Goal: Transaction & Acquisition: Subscribe to service/newsletter

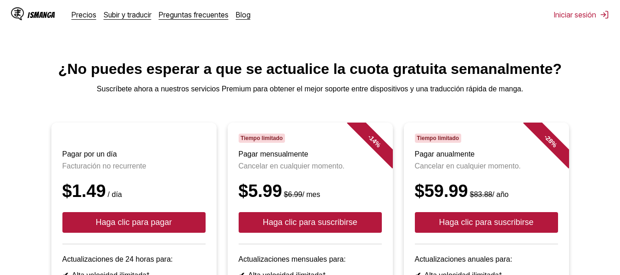
click at [318, 86] on main "¿No puedes esperar a que se actualice la cuota gratuita semanalmente? Suscríbet…" at bounding box center [310, 265] width 620 height 408
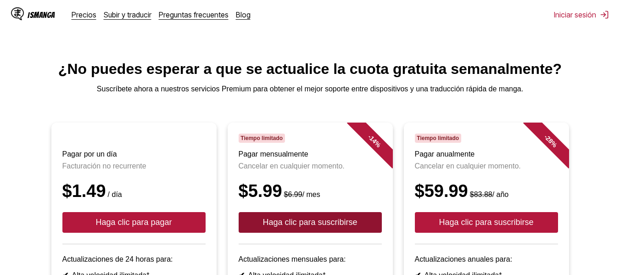
click at [340, 227] on font "Haga clic para suscribirse" at bounding box center [309, 221] width 95 height 9
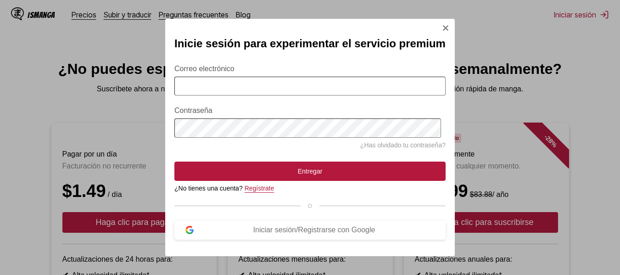
click at [261, 190] on font "Regístrate" at bounding box center [260, 187] width 30 height 7
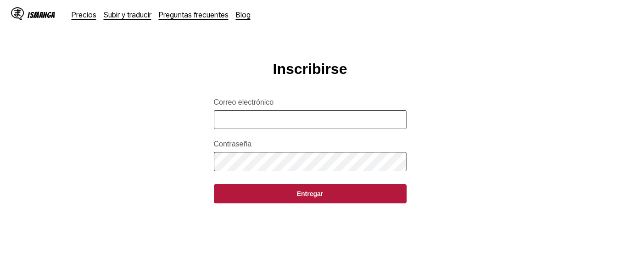
click at [271, 127] on input "Correo electrónico" at bounding box center [310, 119] width 193 height 19
type input "**********"
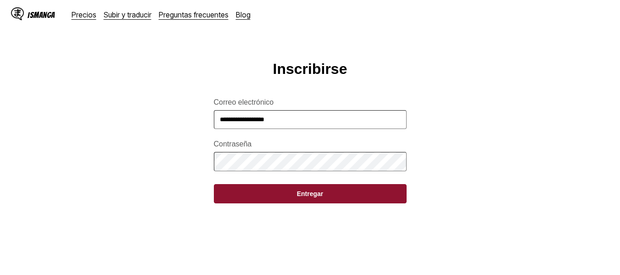
click at [345, 201] on button "Entregar" at bounding box center [310, 193] width 193 height 19
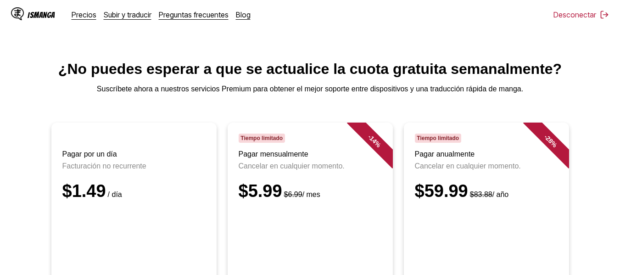
click at [84, 17] on font "Precios" at bounding box center [84, 14] width 25 height 9
click at [113, 17] on font "Subir y traducir" at bounding box center [128, 14] width 48 height 9
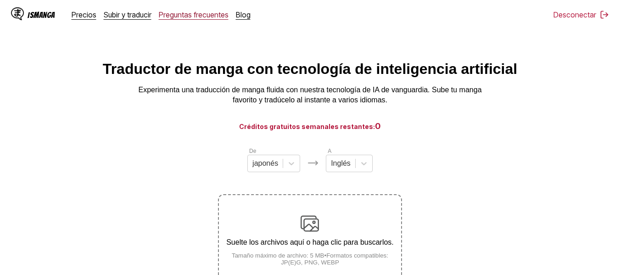
click at [196, 16] on font "Preguntas frecuentes" at bounding box center [194, 14] width 70 height 9
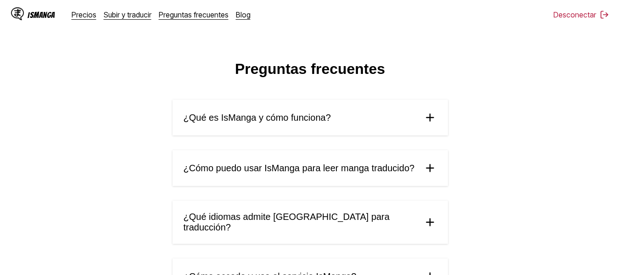
click at [282, 119] on font "¿Qué es IsManga y cómo funciona?" at bounding box center [257, 117] width 147 height 10
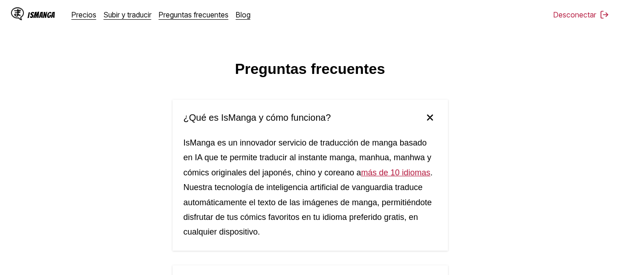
click at [282, 119] on font "¿Qué es IsManga y cómo funciona?" at bounding box center [257, 117] width 147 height 10
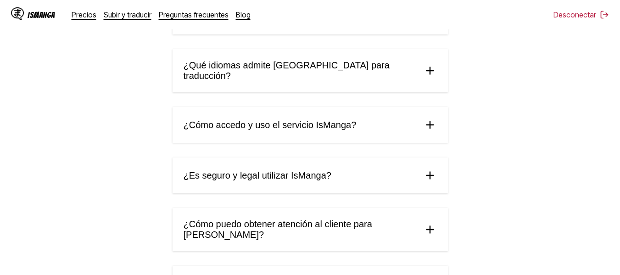
scroll to position [157, 0]
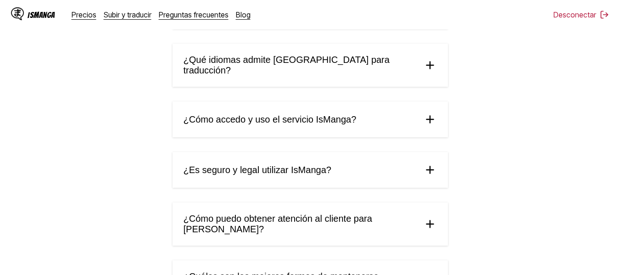
click at [277, 114] on font "¿Cómo accedo y uso el servicio IsManga?" at bounding box center [270, 119] width 173 height 10
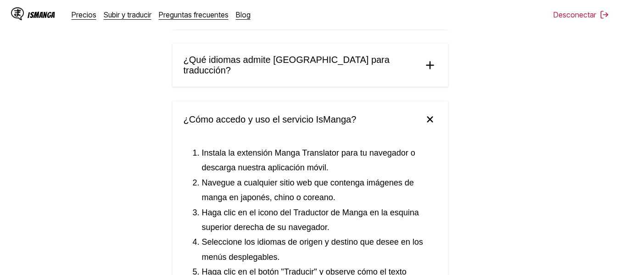
click at [277, 114] on font "¿Cómo accedo y uso el servicio IsManga?" at bounding box center [270, 119] width 173 height 10
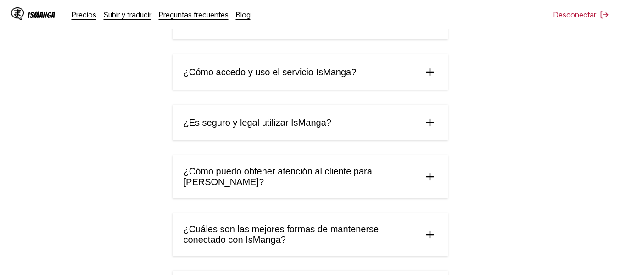
scroll to position [207, 0]
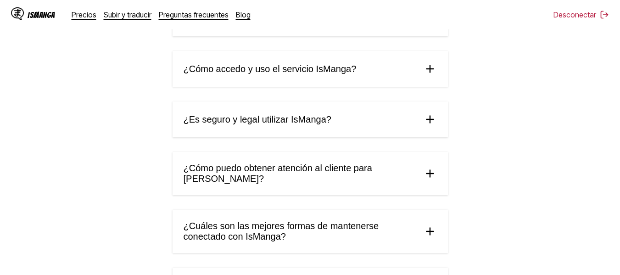
click at [277, 114] on font "¿Es seguro y legal utilizar IsManga?" at bounding box center [258, 119] width 148 height 10
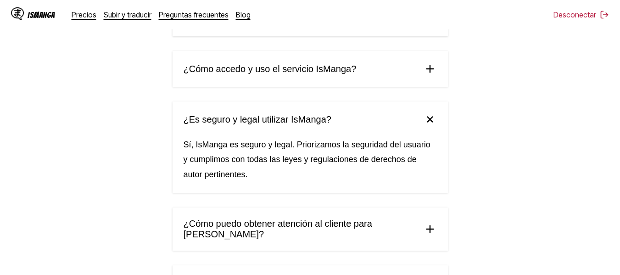
click at [277, 114] on font "¿Es seguro y legal utilizar IsManga?" at bounding box center [258, 119] width 148 height 10
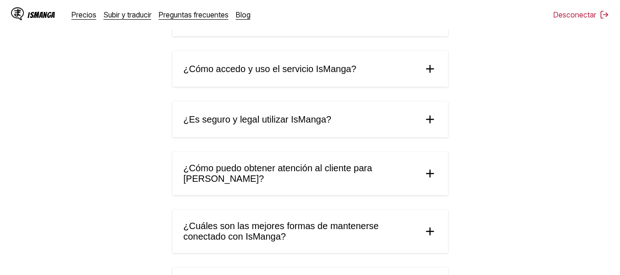
click at [294, 173] on summary "¿Cómo puedo obtener atención al cliente para IsManga?" at bounding box center [310, 173] width 275 height 43
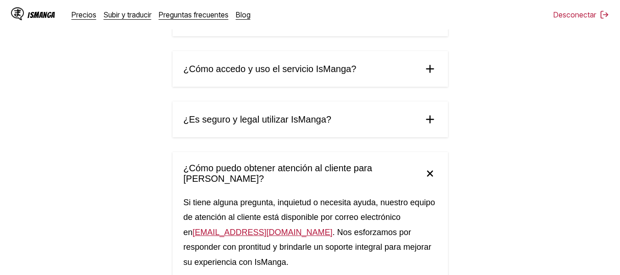
click at [294, 173] on summary "¿Cómo puedo obtener atención al cliente para IsManga?" at bounding box center [310, 173] width 275 height 43
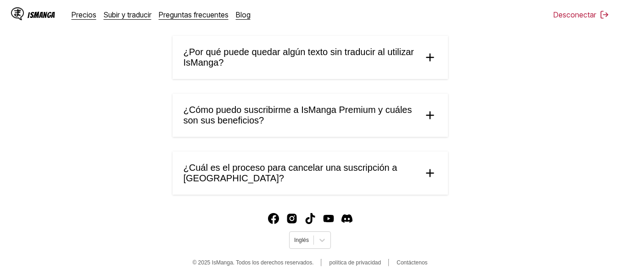
scroll to position [555, 0]
click at [282, 125] on span "¿Cómo puedo suscribirme a IsManga Premium y cuáles son sus beneficios?" at bounding box center [300, 114] width 232 height 21
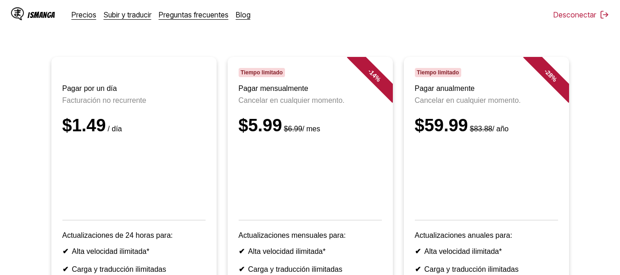
scroll to position [59, 0]
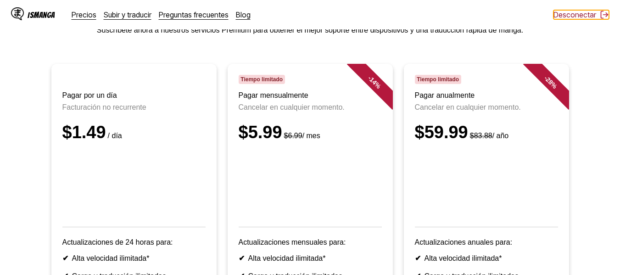
click at [592, 10] on font "Desconectar" at bounding box center [574, 14] width 43 height 9
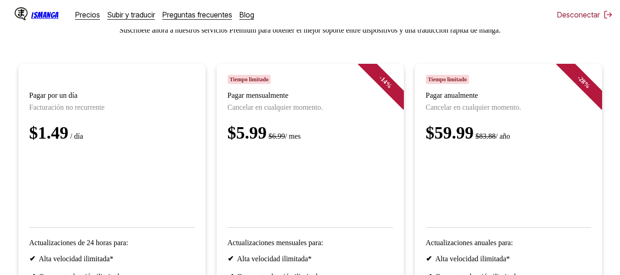
scroll to position [7, 0]
